Goal: Task Accomplishment & Management: Manage account settings

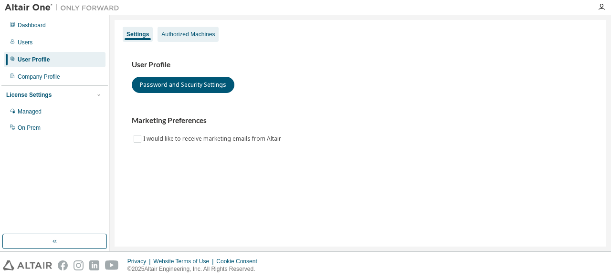
click at [186, 33] on div "Authorized Machines" at bounding box center [187, 35] width 53 height 8
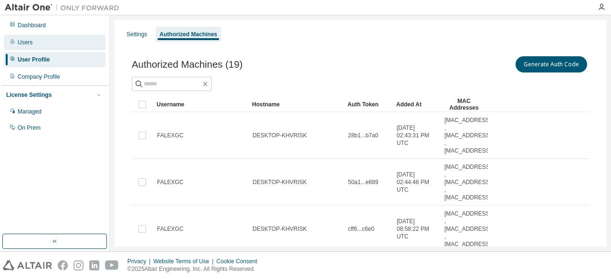
click at [22, 41] on div "Users" at bounding box center [25, 43] width 15 height 8
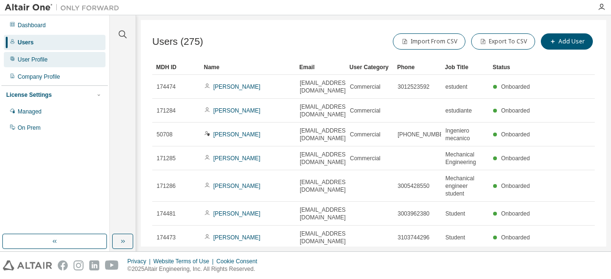
click at [29, 56] on div "User Profile" at bounding box center [33, 60] width 30 height 8
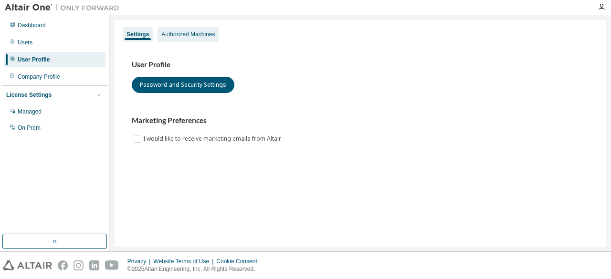
click at [189, 32] on div "Authorized Machines" at bounding box center [187, 35] width 53 height 8
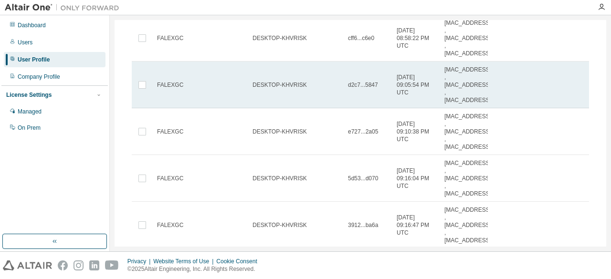
scroll to position [230, 0]
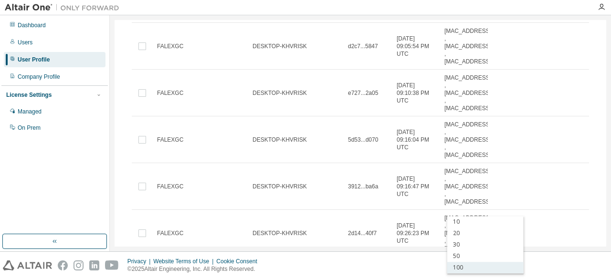
click at [461, 267] on div "100" at bounding box center [485, 267] width 76 height 11
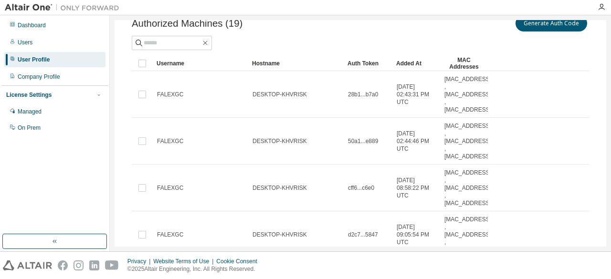
scroll to position [32, 0]
